Goal: Information Seeking & Learning: Understand process/instructions

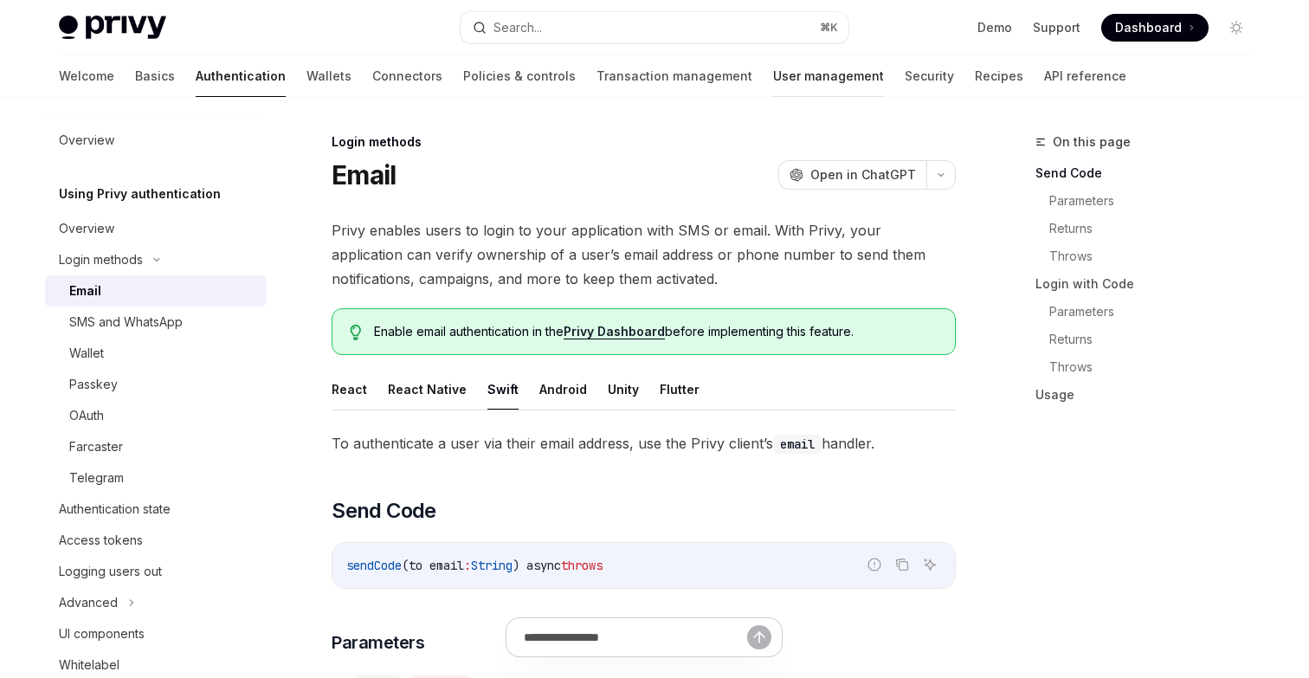
click at [773, 78] on link "User management" at bounding box center [828, 76] width 111 height 42
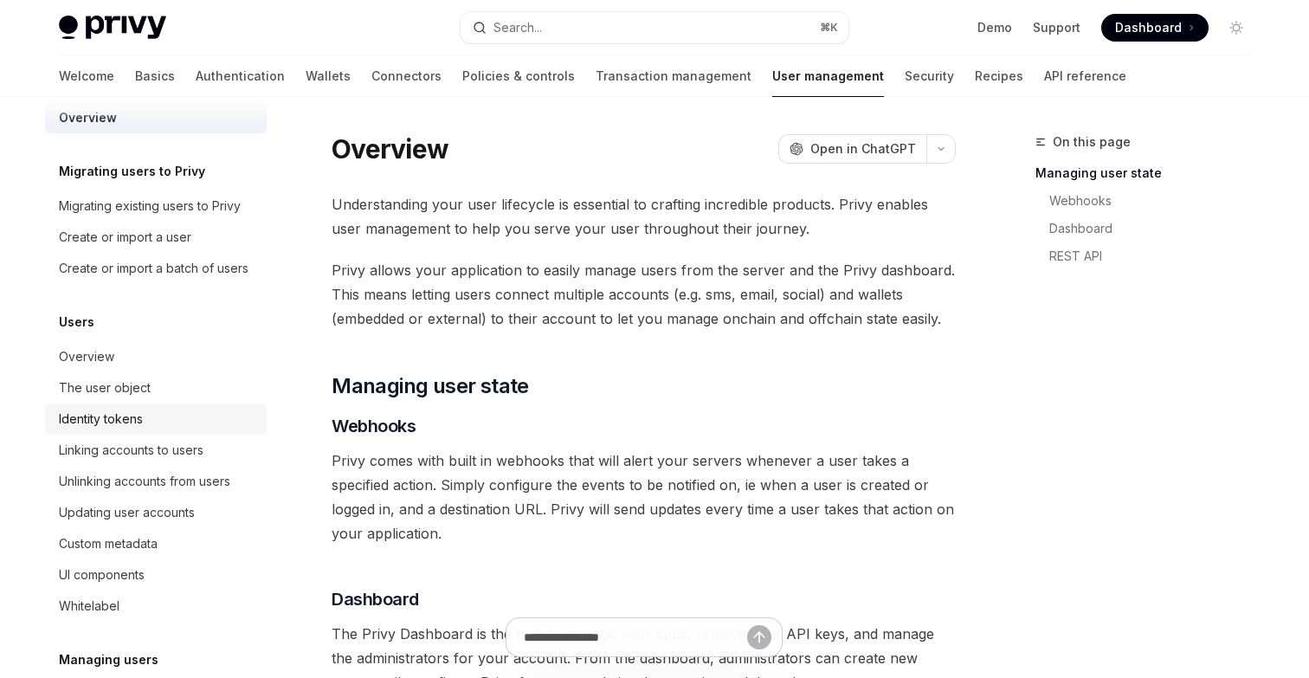
scroll to position [26, 0]
click at [153, 447] on div "Linking accounts to users" at bounding box center [131, 446] width 145 height 21
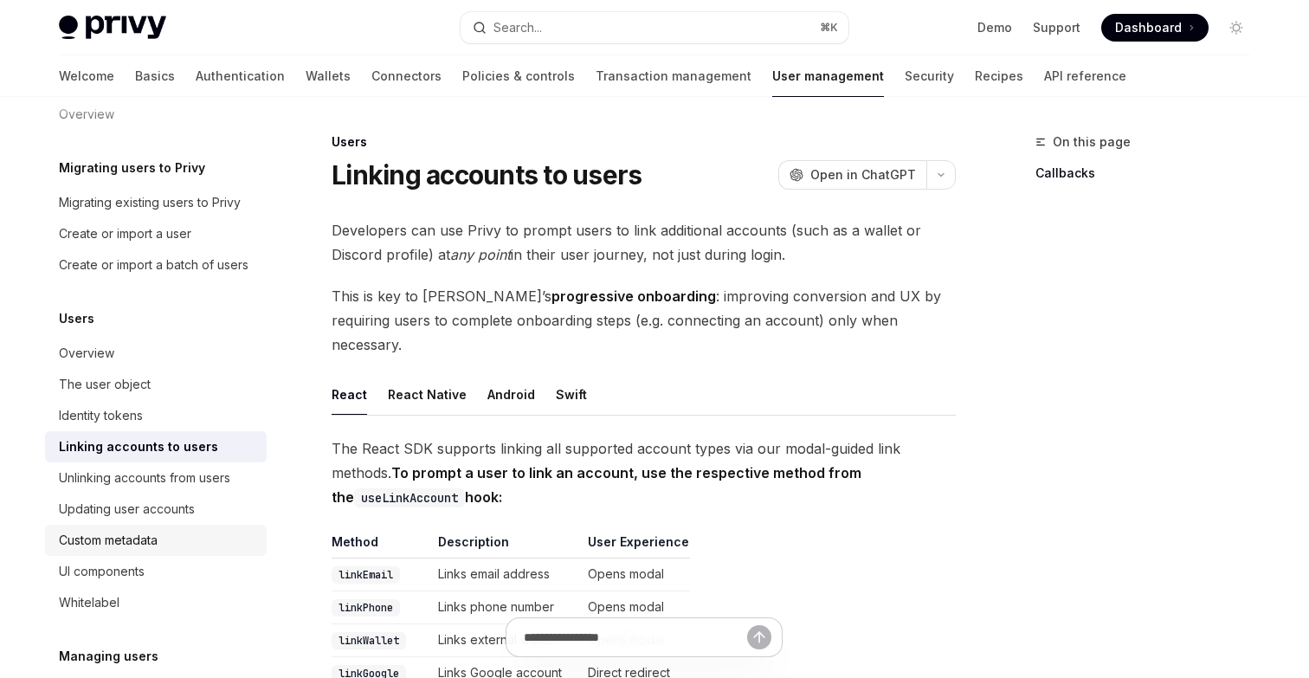
click at [134, 533] on div "Custom metadata" at bounding box center [108, 540] width 99 height 21
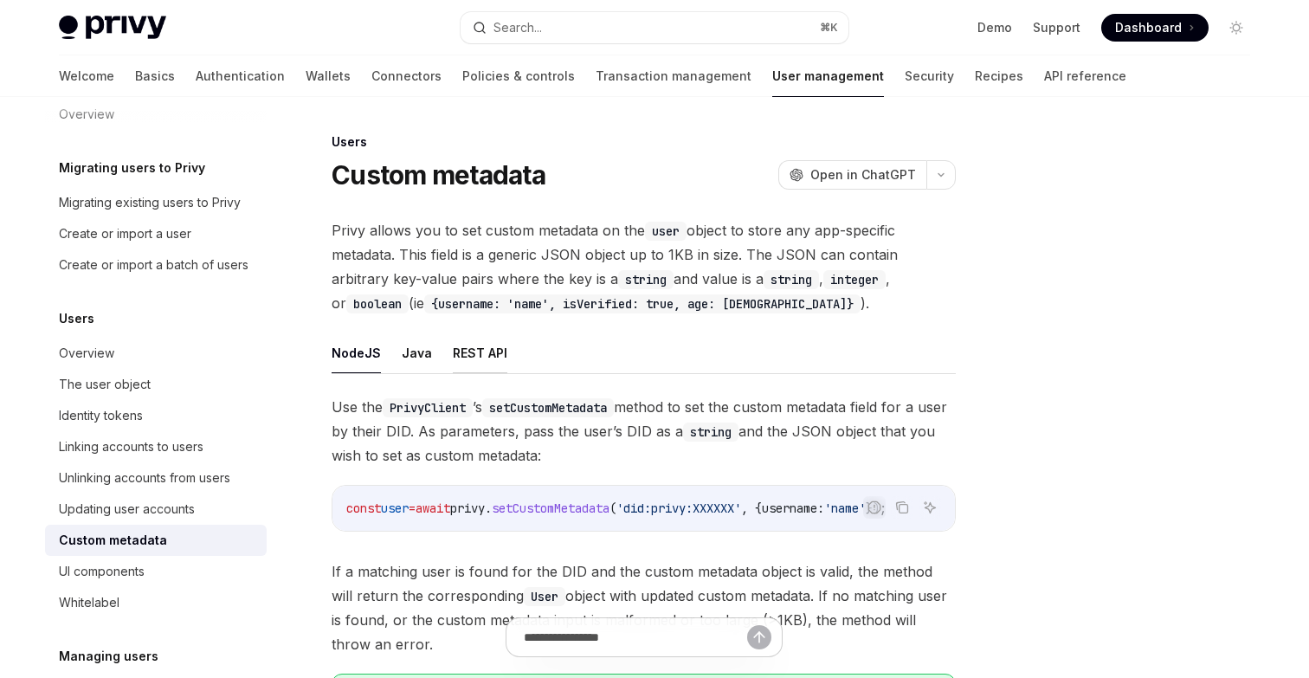
click at [483, 350] on button "REST API" at bounding box center [480, 352] width 55 height 41
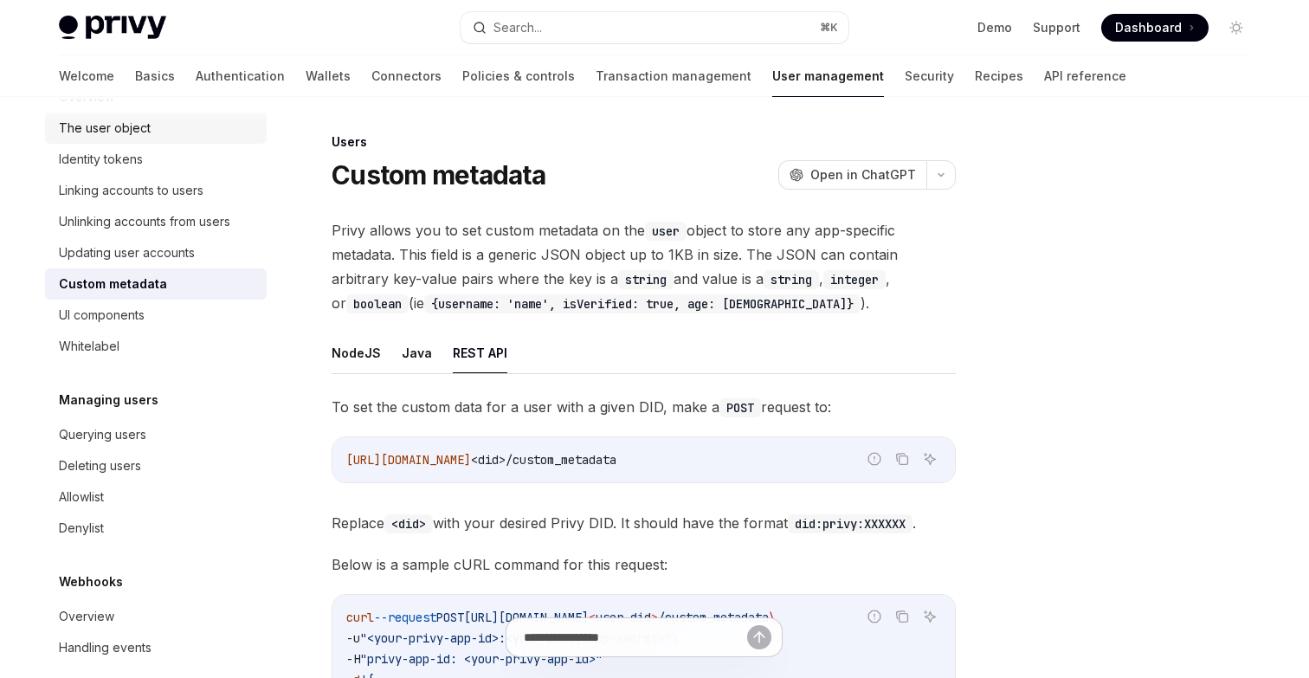
scroll to position [302, 0]
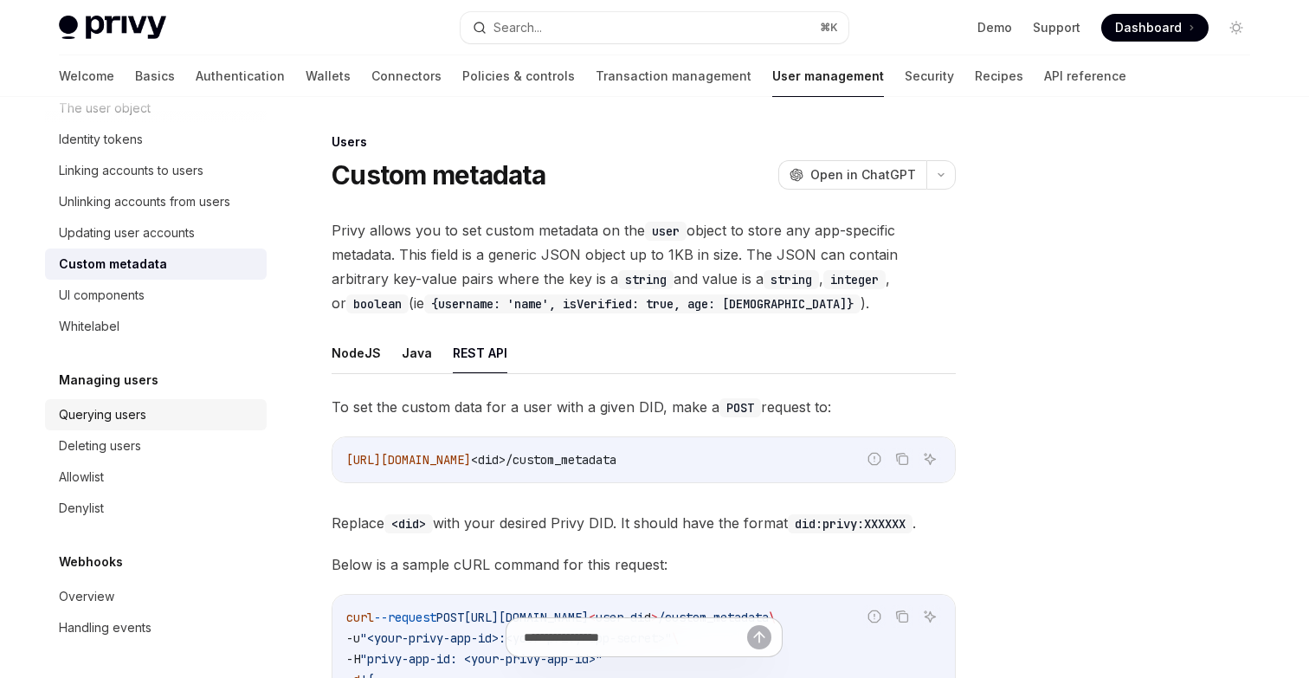
click at [139, 416] on div "Querying users" at bounding box center [102, 414] width 87 height 21
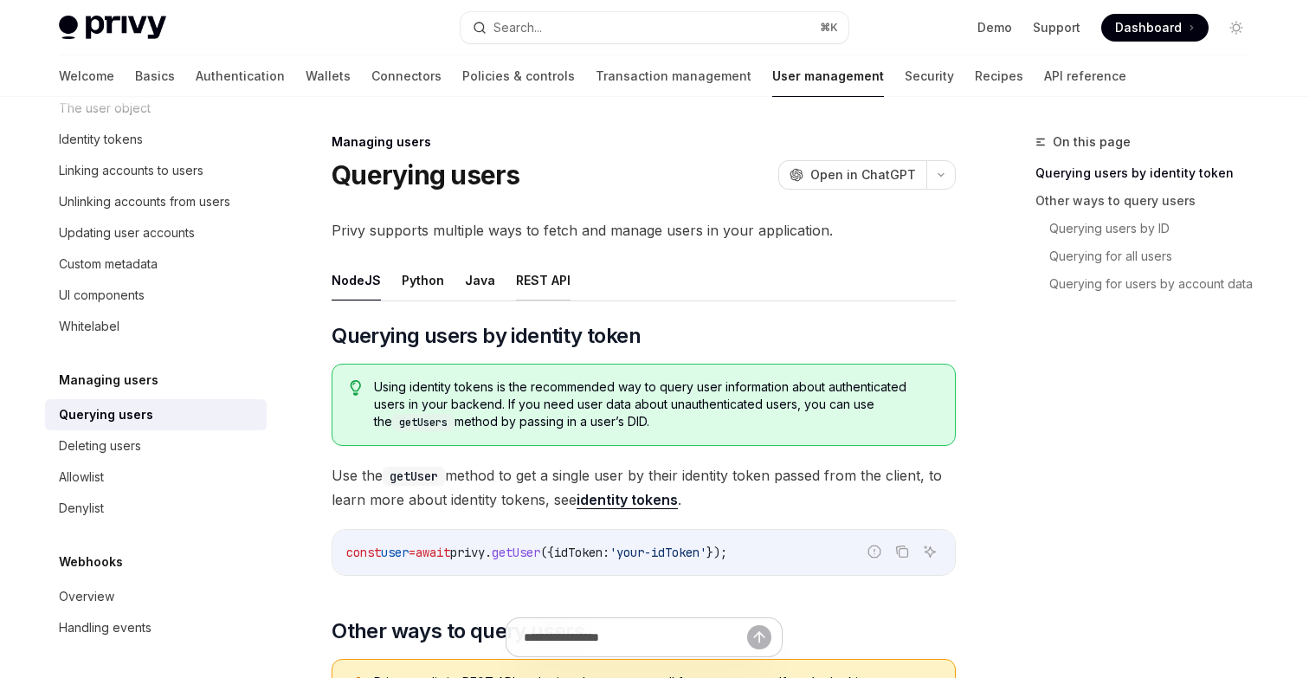
click at [529, 267] on button "REST API" at bounding box center [543, 280] width 55 height 41
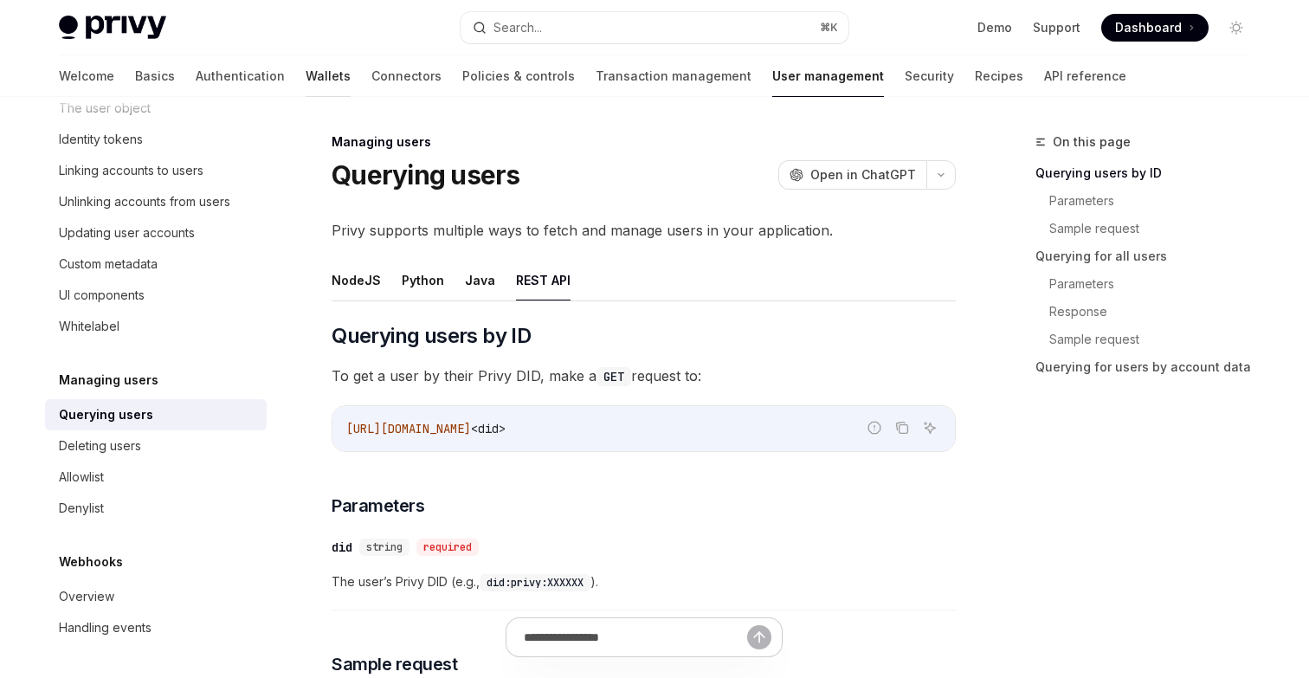
click at [306, 74] on link "Wallets" at bounding box center [328, 76] width 45 height 42
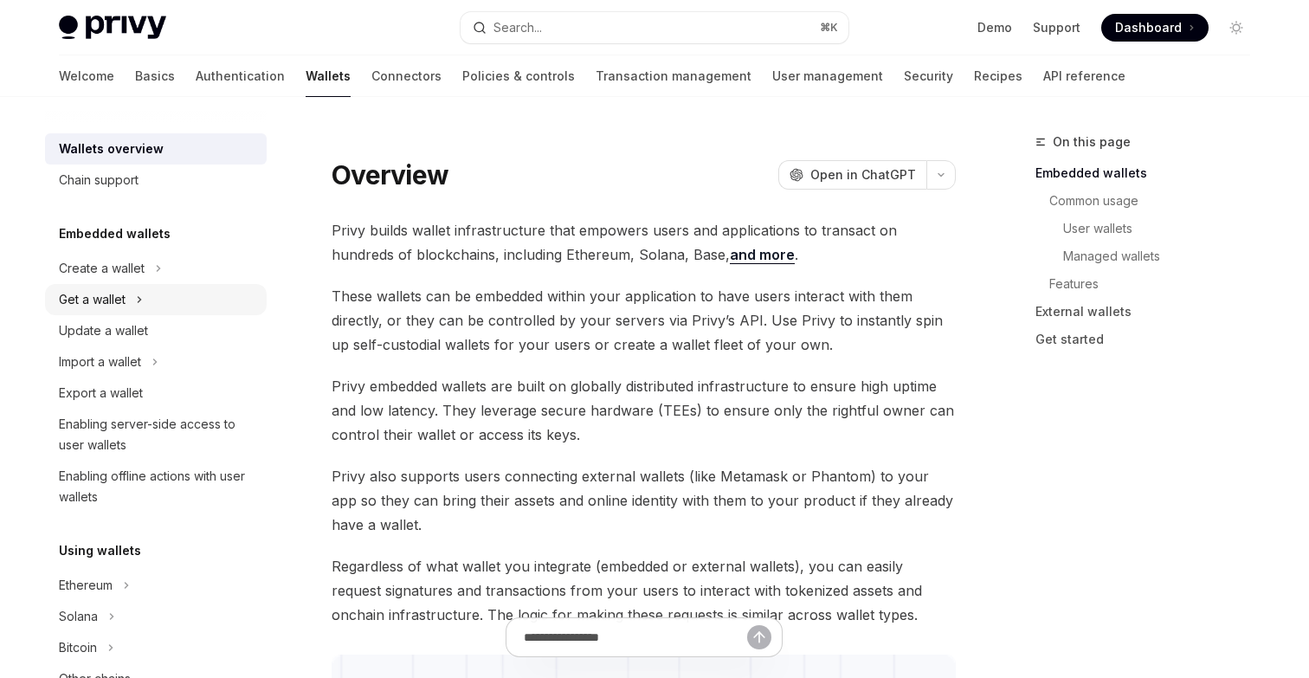
click at [147, 298] on div "Get a wallet" at bounding box center [156, 299] width 222 height 31
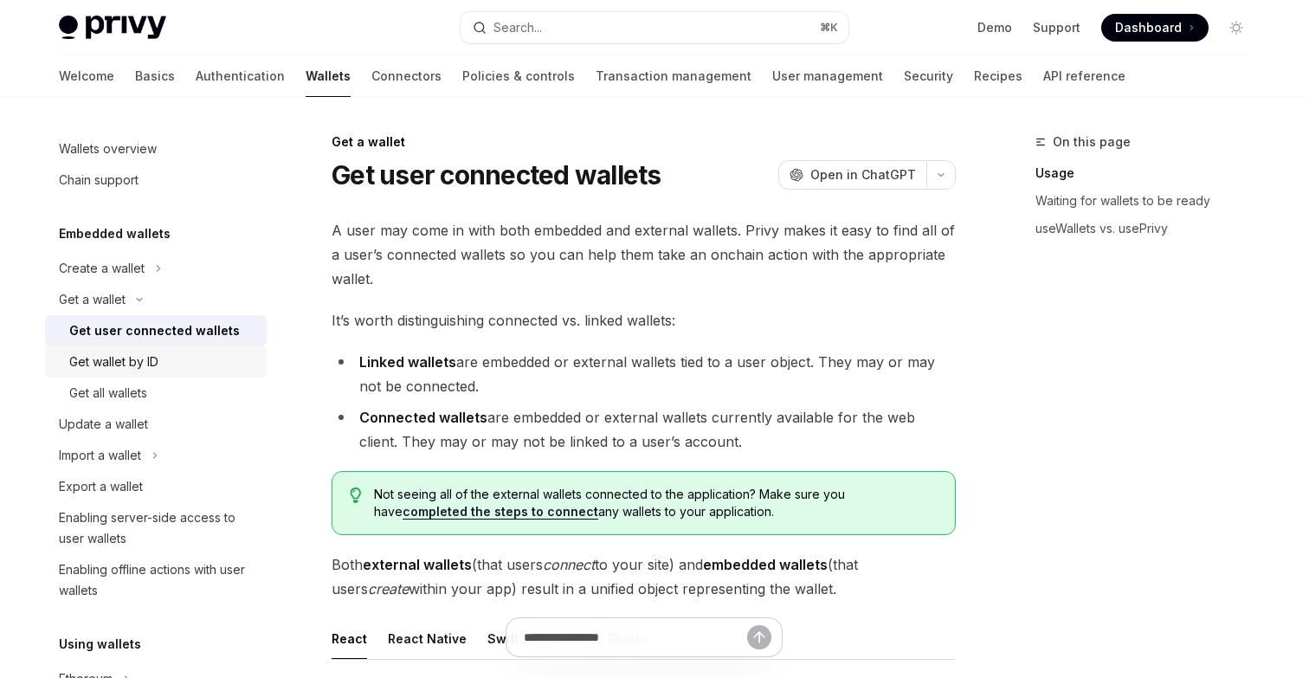
click at [165, 357] on div "Get wallet by ID" at bounding box center [162, 361] width 187 height 21
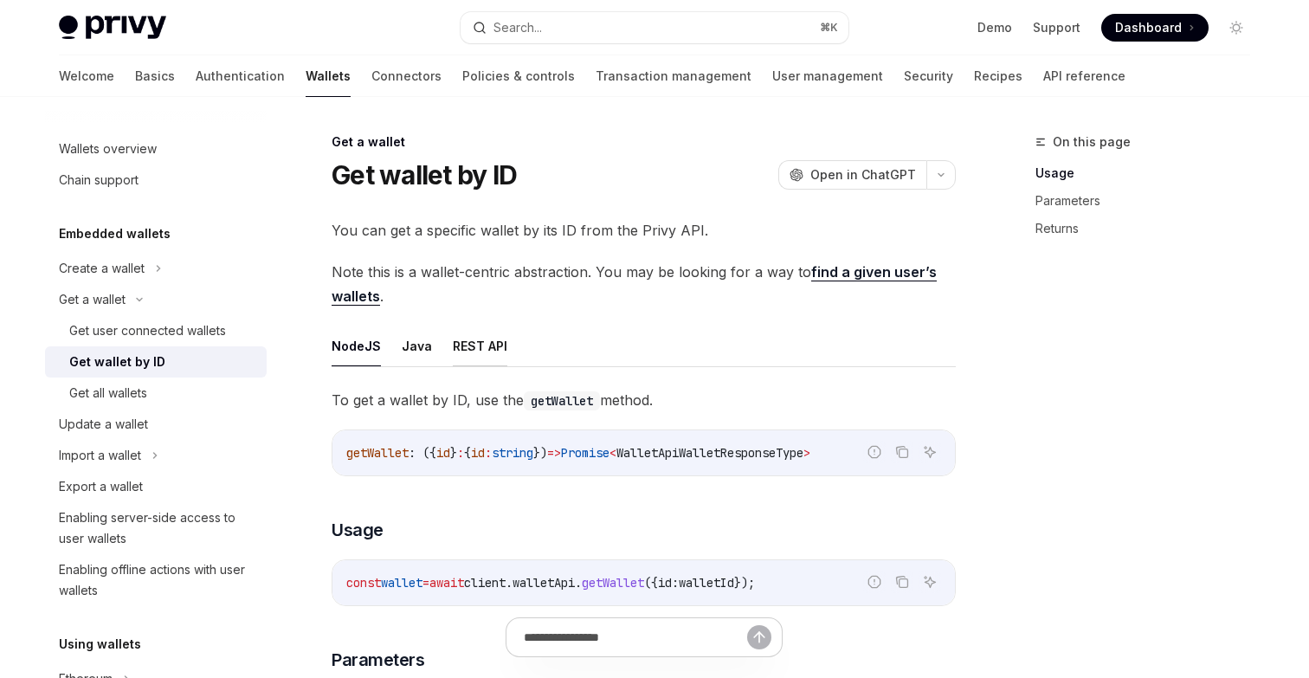
click at [486, 353] on button "REST API" at bounding box center [480, 345] width 55 height 41
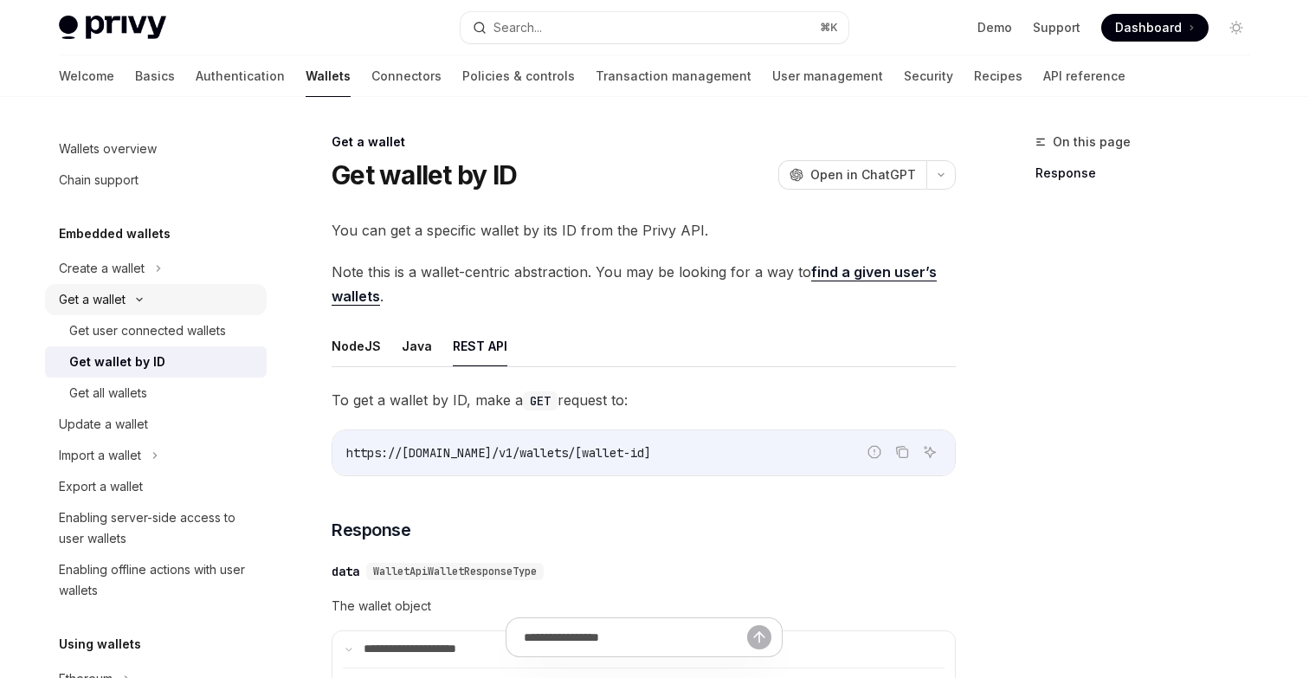
click at [119, 291] on div "Get a wallet" at bounding box center [92, 299] width 67 height 21
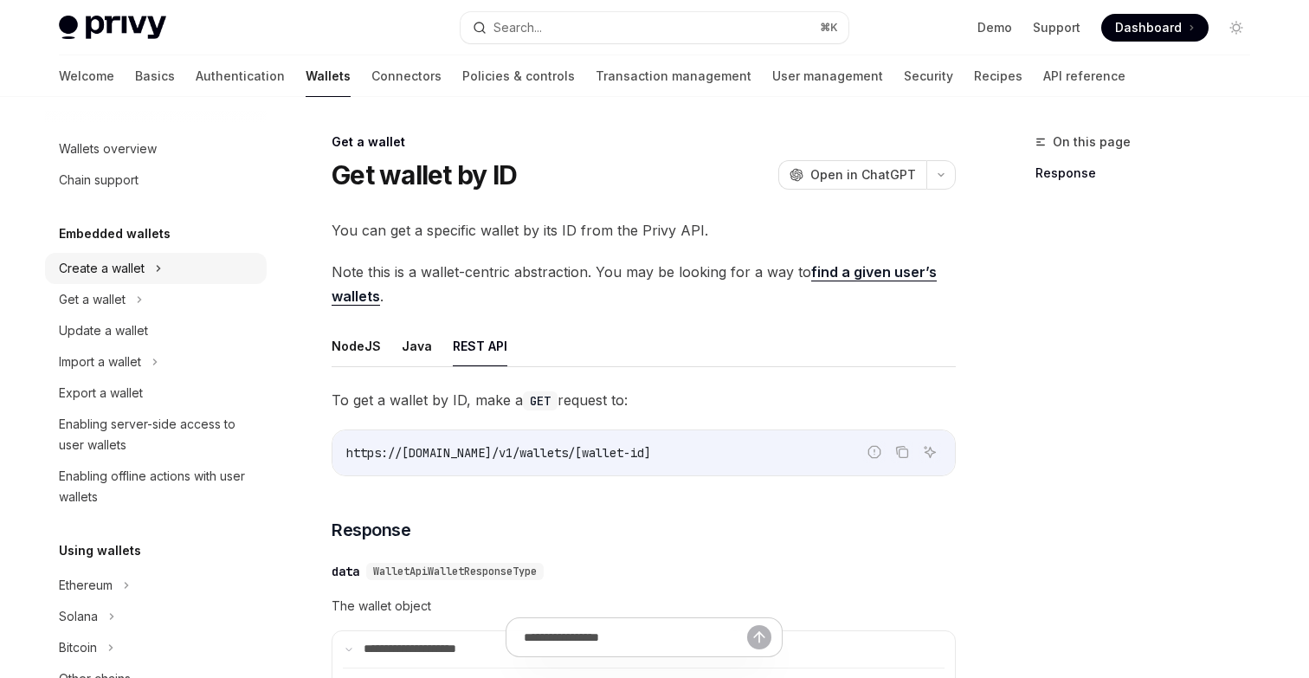
click at [139, 263] on div "Create a wallet" at bounding box center [102, 268] width 86 height 21
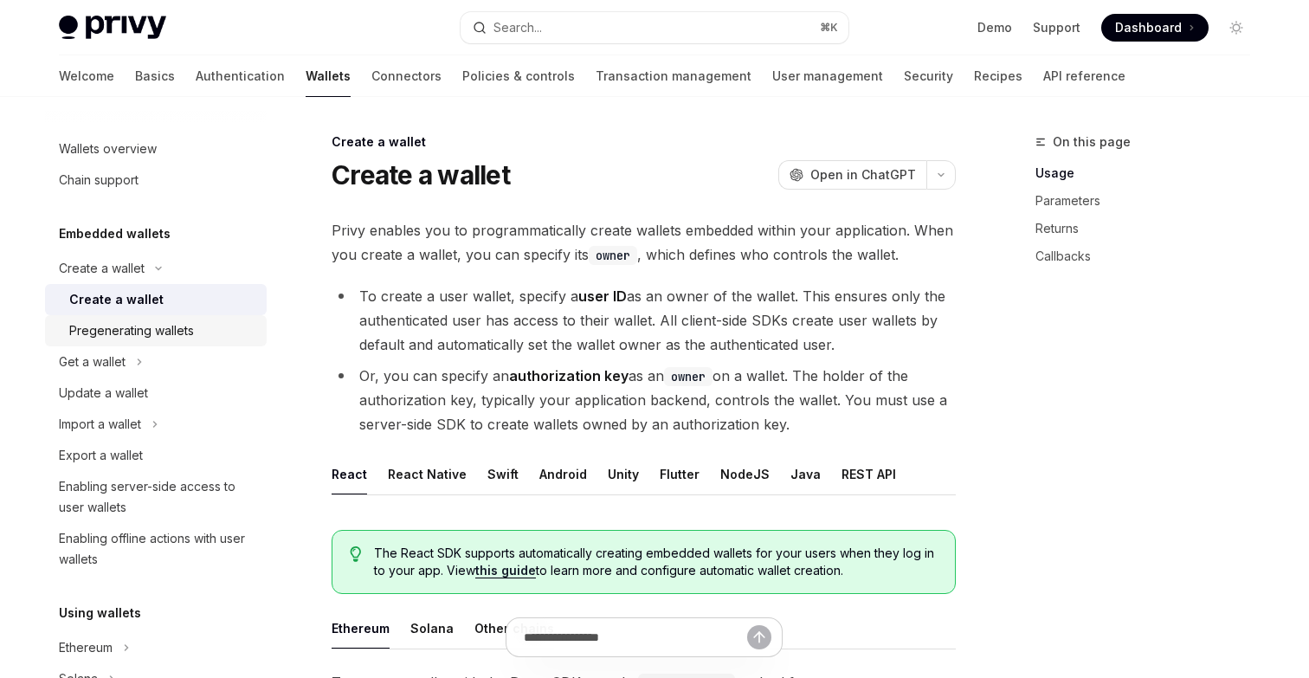
click at [140, 344] on link "Pregenerating wallets" at bounding box center [156, 330] width 222 height 31
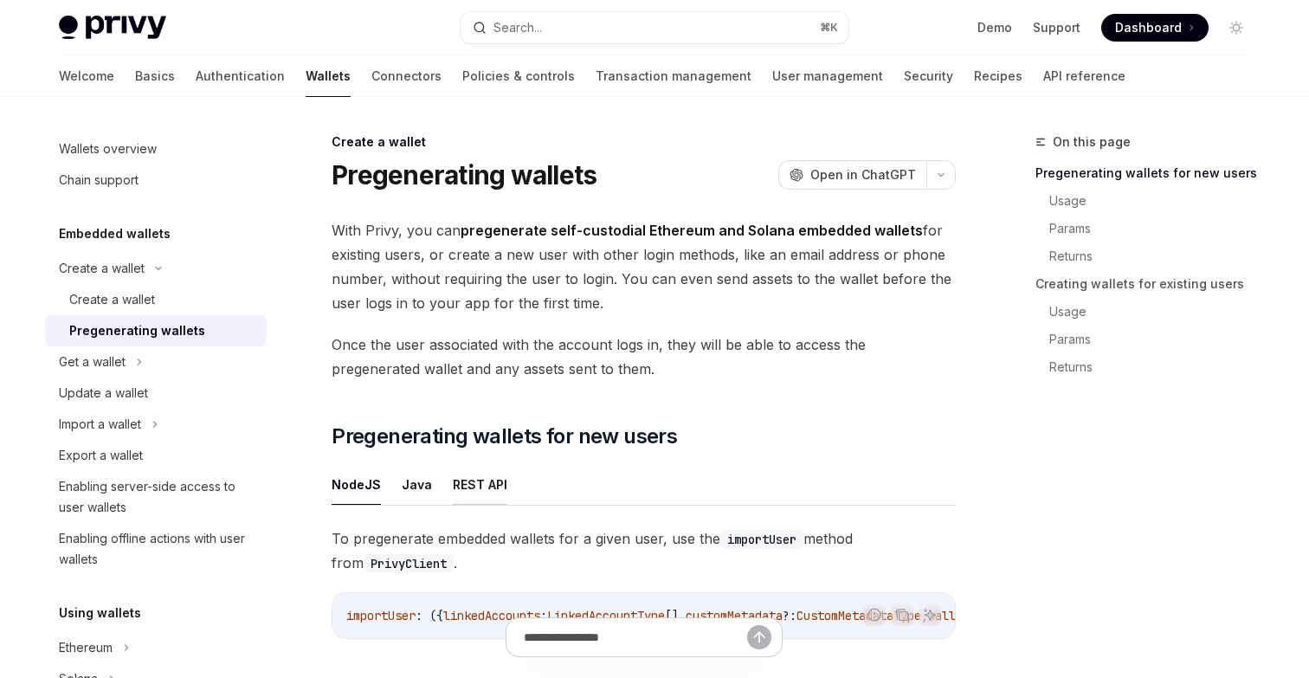
click at [487, 482] on button "REST API" at bounding box center [480, 484] width 55 height 41
type textarea "*"
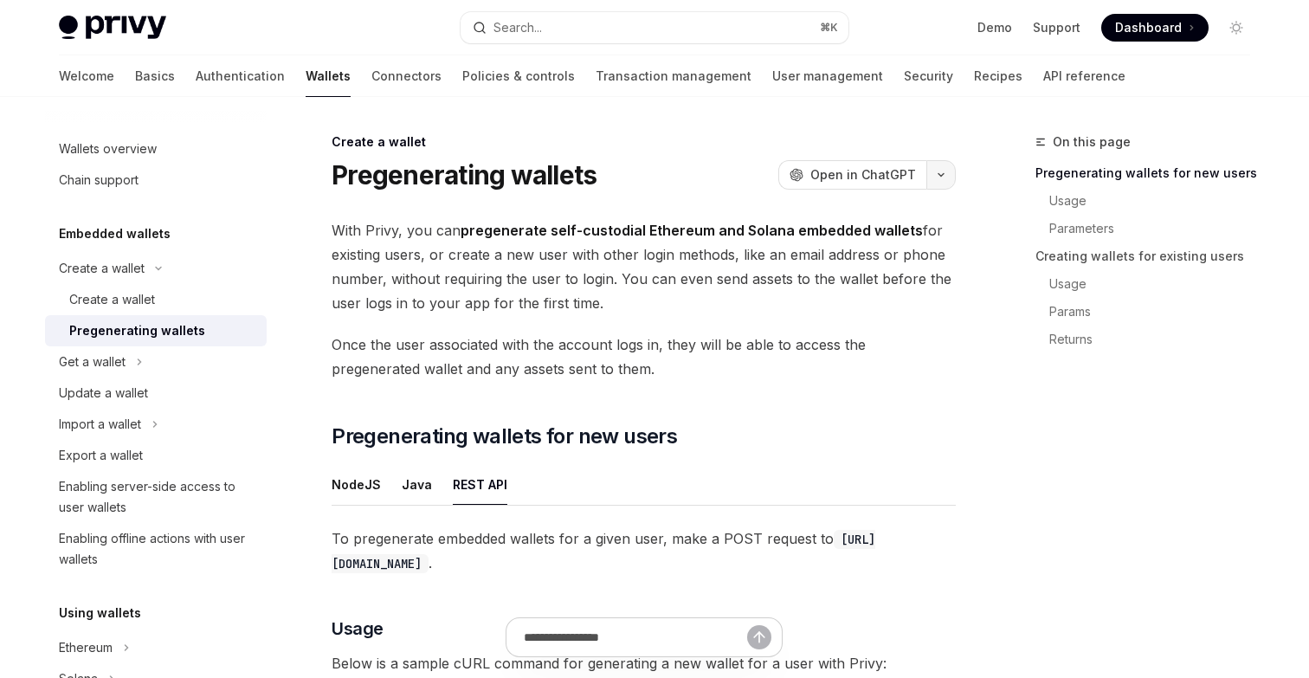
click at [944, 173] on icon "button" at bounding box center [940, 174] width 21 height 7
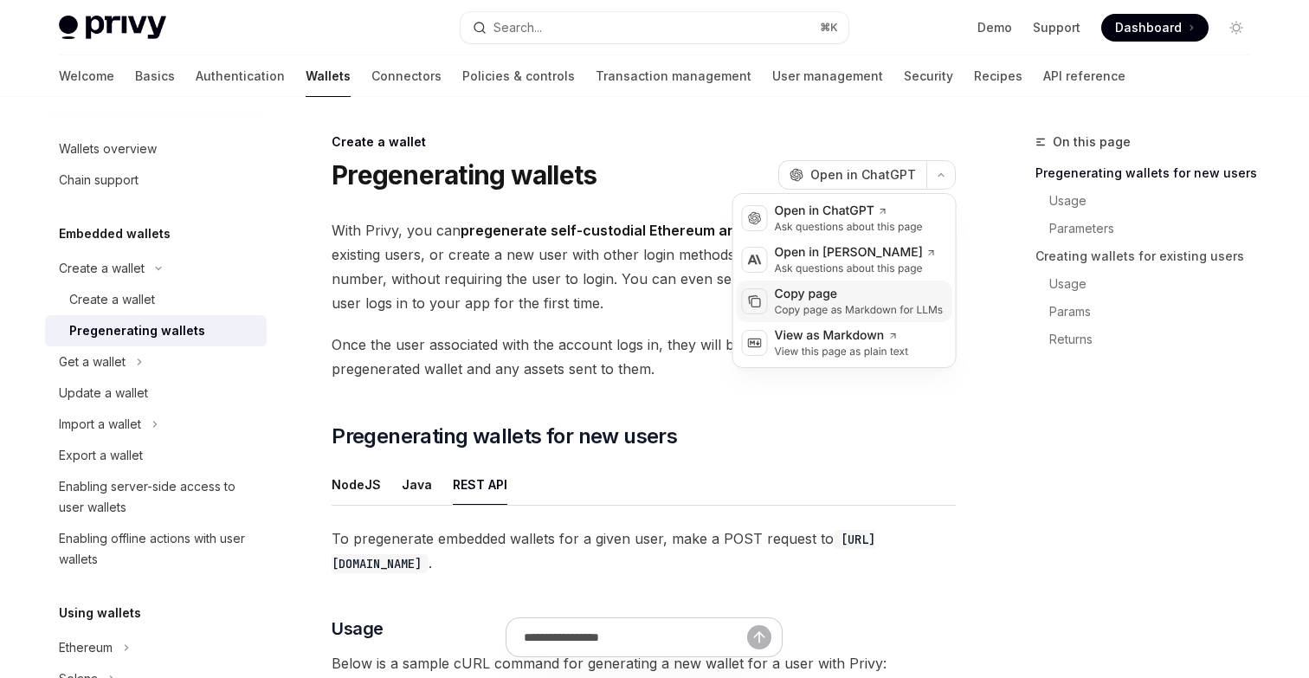
click at [841, 307] on div "Copy page as Markdown for LLMs" at bounding box center [859, 310] width 169 height 14
